Goal: Find contact information: Obtain details needed to contact an individual or organization

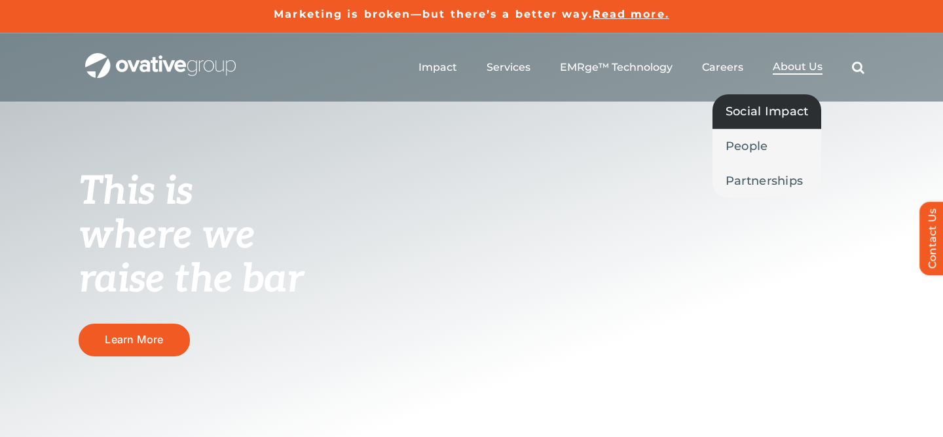
click at [779, 109] on span "Social Impact" at bounding box center [767, 111] width 83 height 18
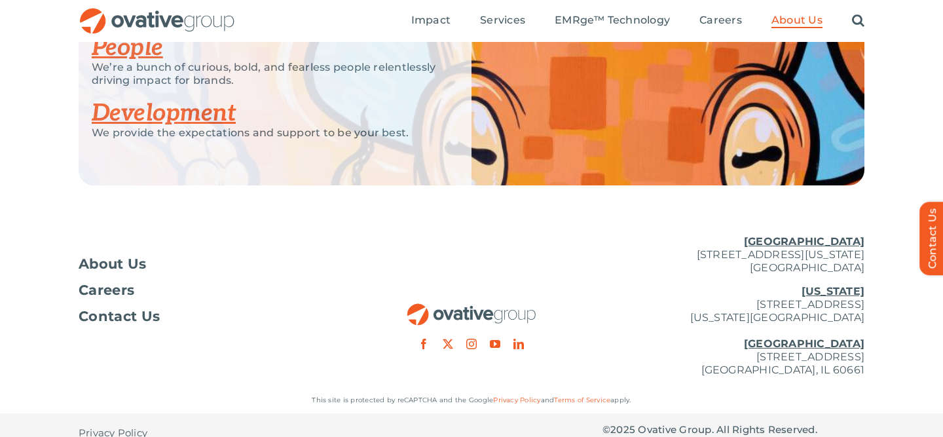
scroll to position [2683, 0]
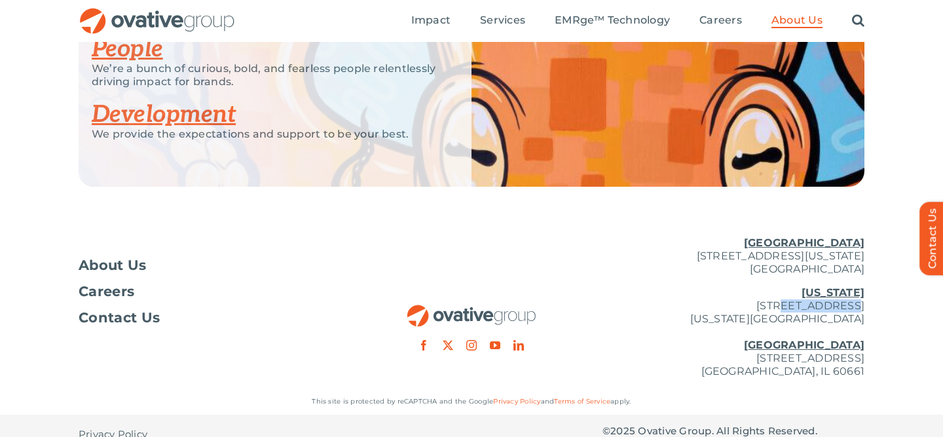
drag, startPoint x: 736, startPoint y: 293, endPoint x: 798, endPoint y: 294, distance: 61.6
click at [798, 294] on p "New York 254 Canal Street, Suite 5000 New York, NY 10013 Chicago 224 North Desp…" at bounding box center [734, 332] width 262 height 92
click at [652, 287] on p "New York 254 Canal Street, Suite 5000 New York, NY 10013 Chicago 224 North Desp…" at bounding box center [734, 332] width 262 height 92
drag, startPoint x: 653, startPoint y: 242, endPoint x: 803, endPoint y: 241, distance: 150.0
click at [803, 241] on p "Minneapolis 729 Washington Avenue N, Suite 1000 Minneapolis, MN 55401" at bounding box center [734, 255] width 262 height 39
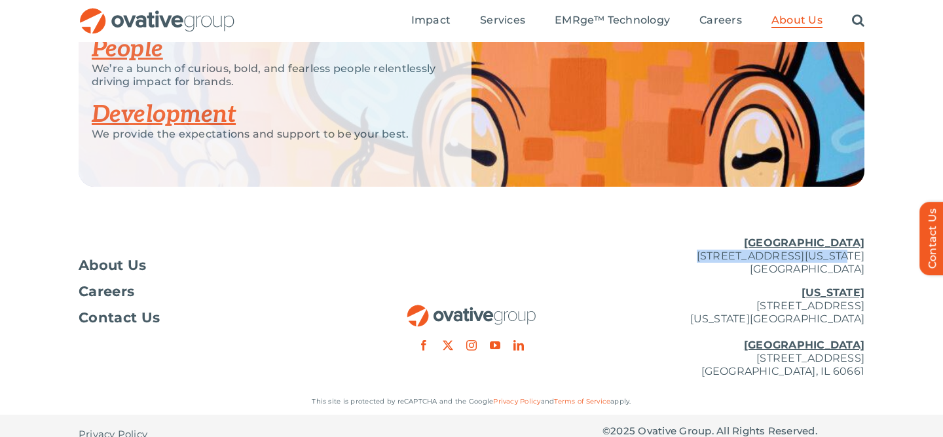
copy p "729 Washington Avenue N"
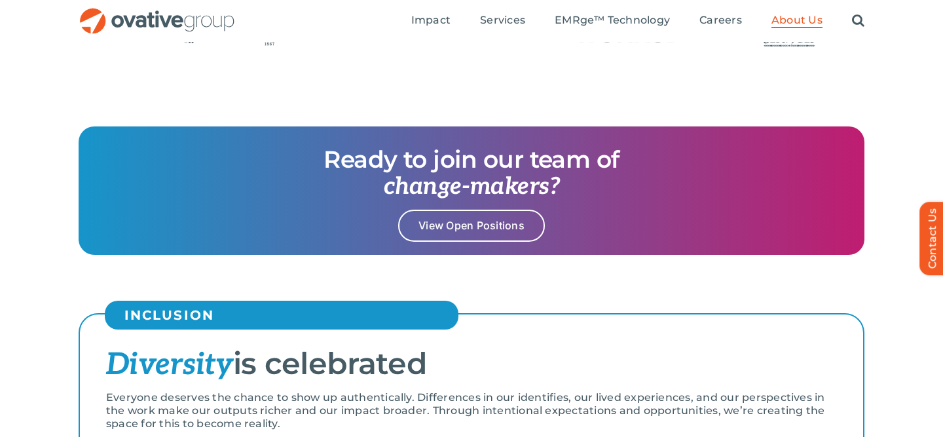
scroll to position [1128, 0]
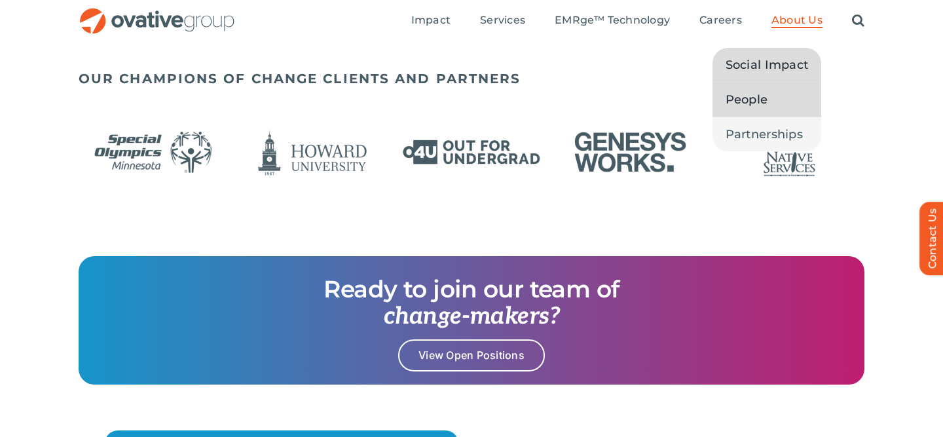
click at [733, 103] on span "People" at bounding box center [747, 99] width 43 height 18
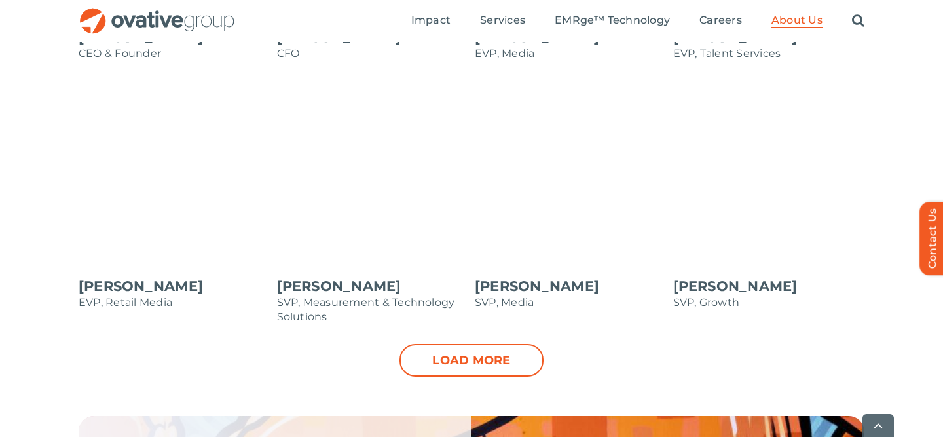
scroll to position [1362, 0]
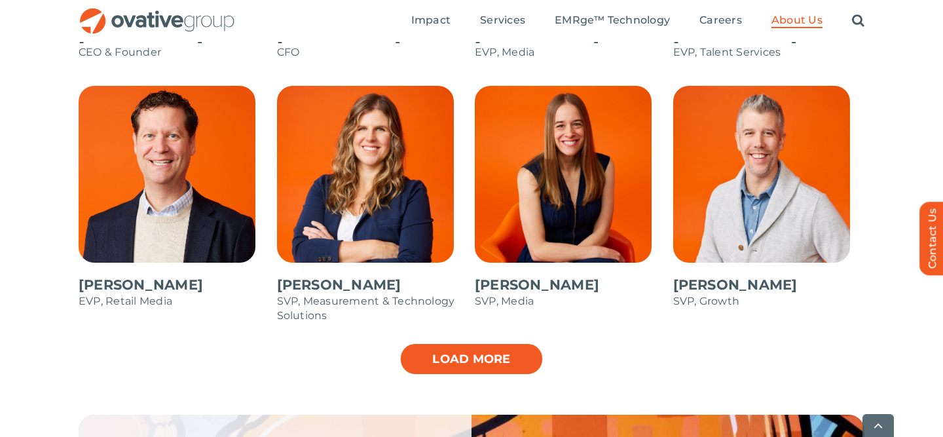
click at [460, 356] on link "Load more" at bounding box center [472, 359] width 144 height 33
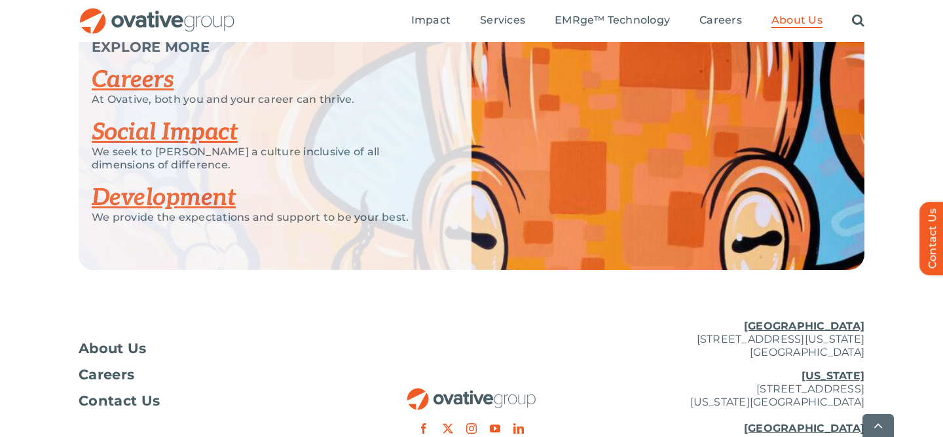
scroll to position [2284, 0]
